Goal: Check status

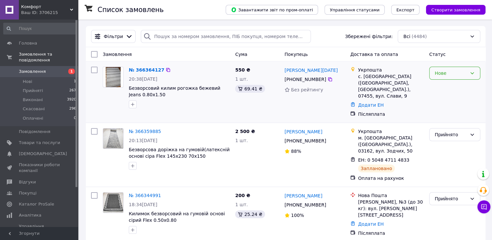
click at [472, 73] on icon at bounding box center [471, 73] width 5 height 5
click at [459, 88] on li "Прийнято" at bounding box center [454, 88] width 50 height 12
click at [152, 69] on link "№ 366364127" at bounding box center [146, 69] width 35 height 5
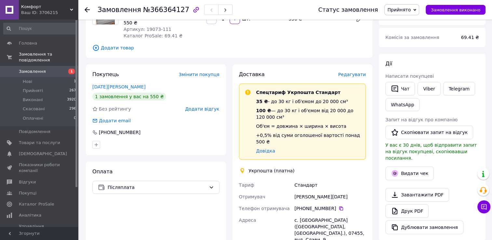
scroll to position [32, 0]
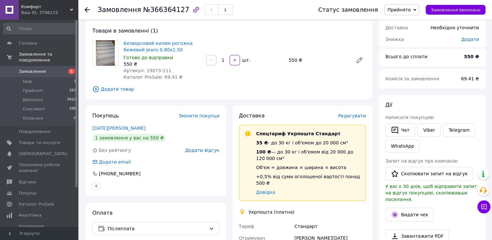
click at [86, 11] on icon at bounding box center [86, 9] width 5 height 5
